Goal: Task Accomplishment & Management: Use online tool/utility

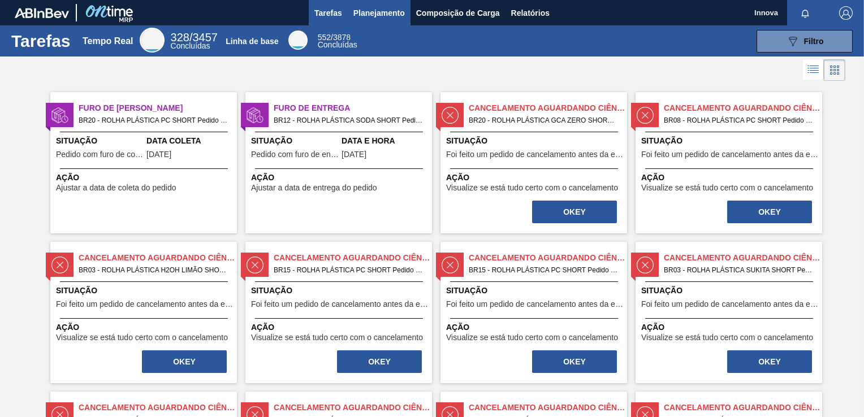
click at [386, 15] on span "Planejamento" at bounding box center [378, 13] width 51 height 14
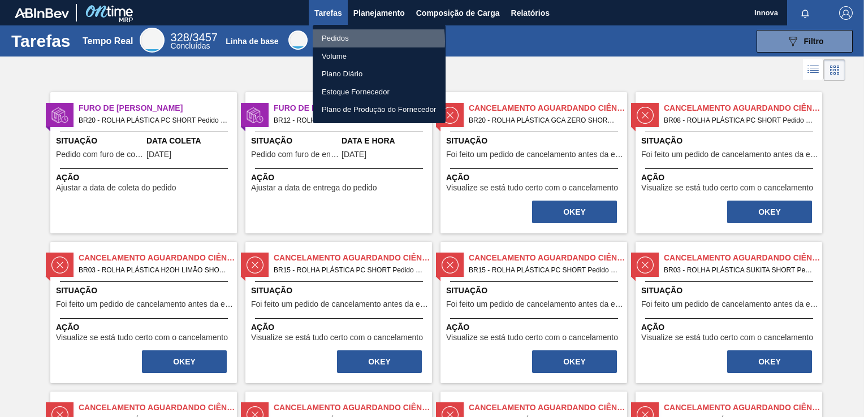
click at [346, 41] on li "Pedidos" at bounding box center [379, 38] width 133 height 18
